Goal: Task Accomplishment & Management: Manage account settings

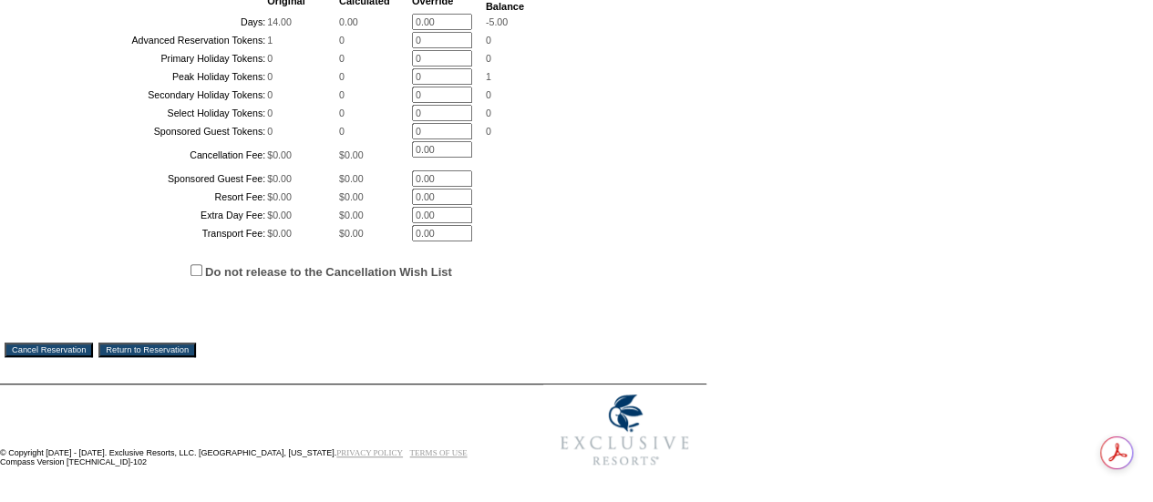
click at [32, 356] on input "Cancel Reservation" at bounding box center [49, 350] width 88 height 15
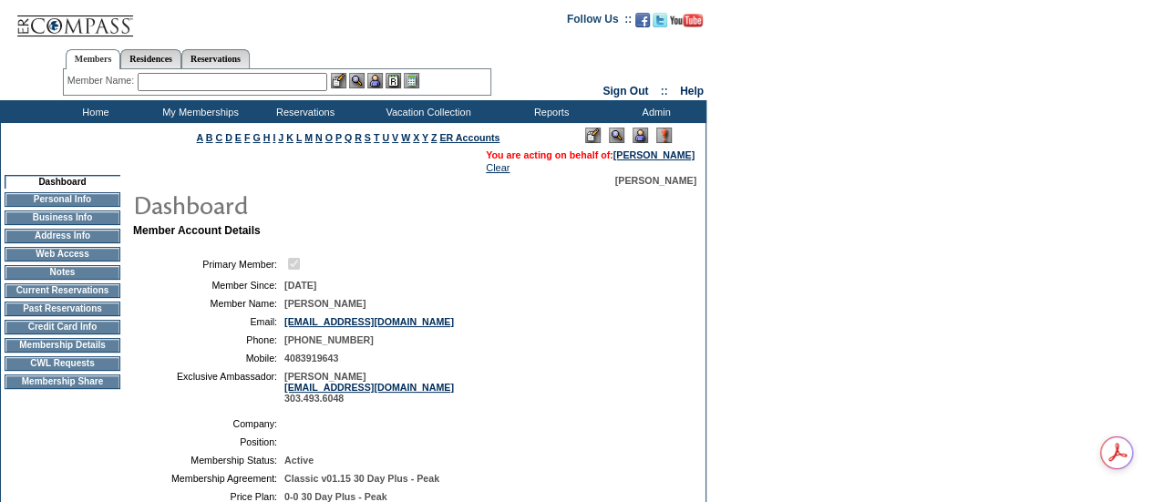
click at [62, 294] on td "Current Reservations" at bounding box center [63, 291] width 116 height 15
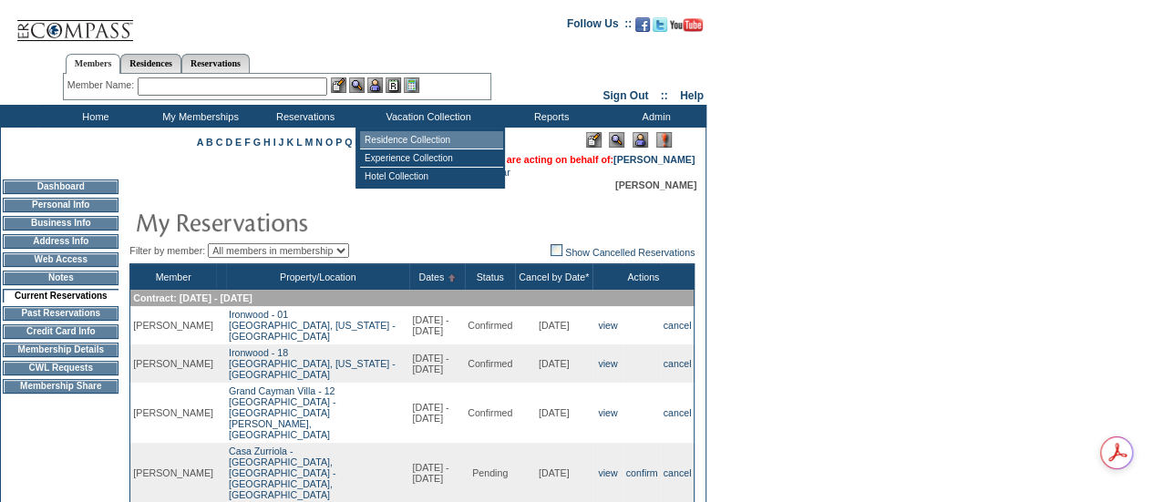
click at [394, 140] on td "Residence Collection" at bounding box center [431, 140] width 143 height 18
